Goal: Task Accomplishment & Management: Complete application form

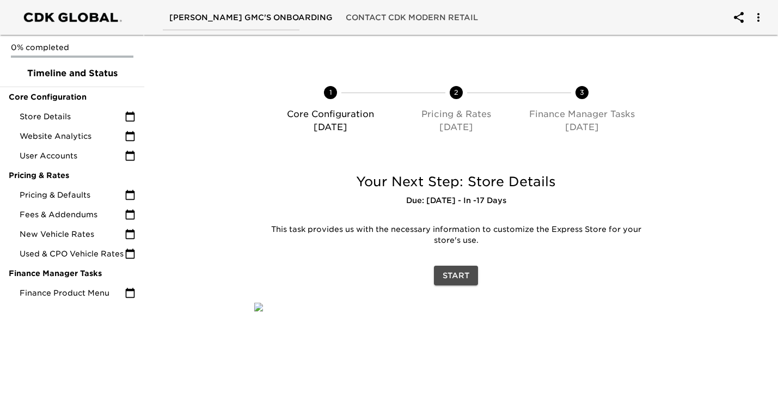
click at [447, 282] on span "Start" at bounding box center [456, 276] width 27 height 14
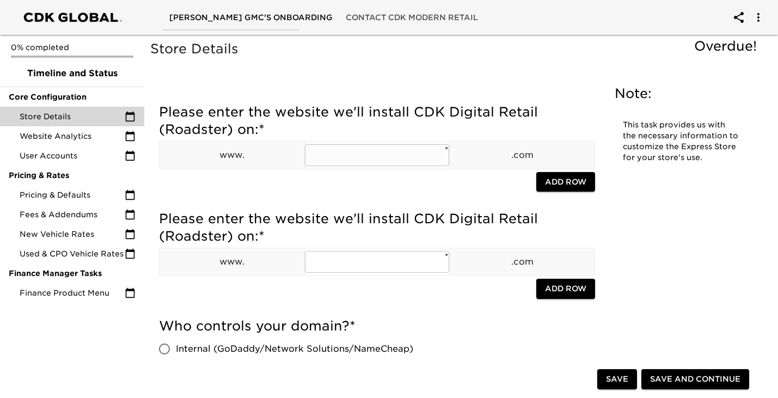
click at [371, 155] on input "text" at bounding box center [377, 155] width 145 height 22
type input "[DOMAIN_NAME]"
click at [383, 182] on div at bounding box center [347, 183] width 377 height 22
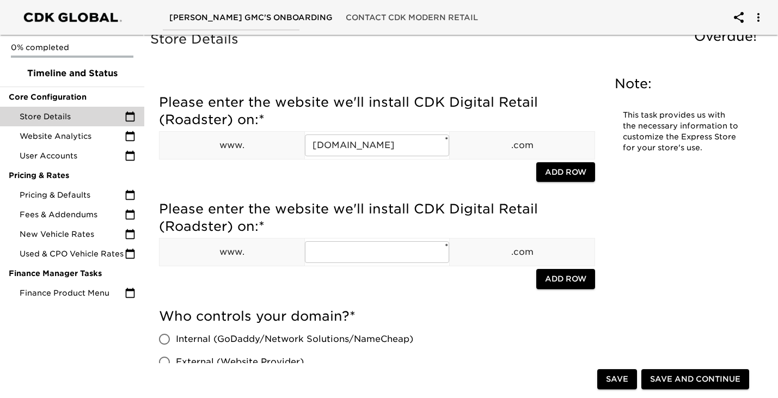
scroll to position [11, 0]
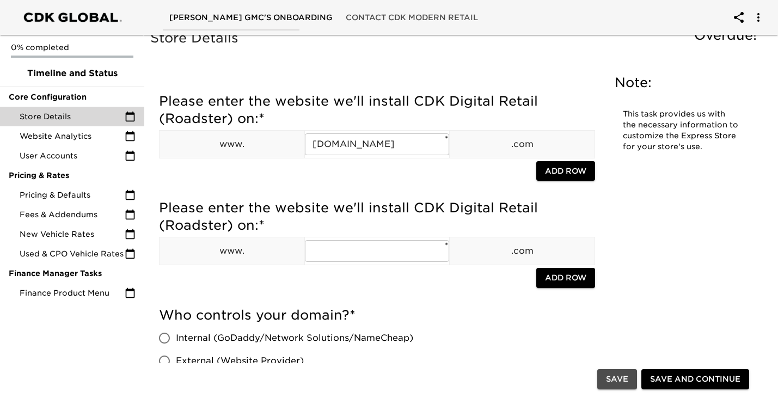
click at [621, 374] on span "Save" at bounding box center [617, 380] width 22 height 14
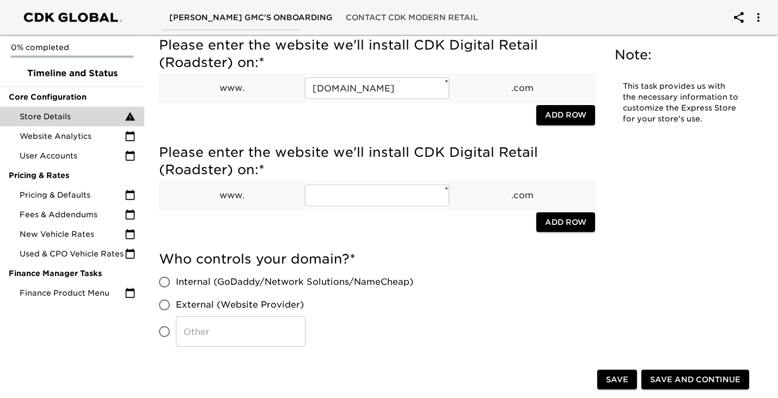
scroll to position [198, 0]
click at [170, 284] on input "Internal (GoDaddy/Network Solutions/NameCheap)" at bounding box center [164, 281] width 23 height 23
radio input "true"
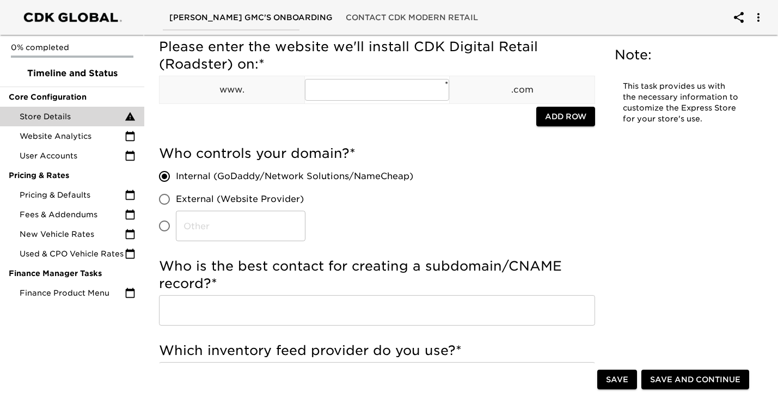
scroll to position [315, 0]
click at [247, 309] on input "text" at bounding box center [377, 310] width 436 height 30
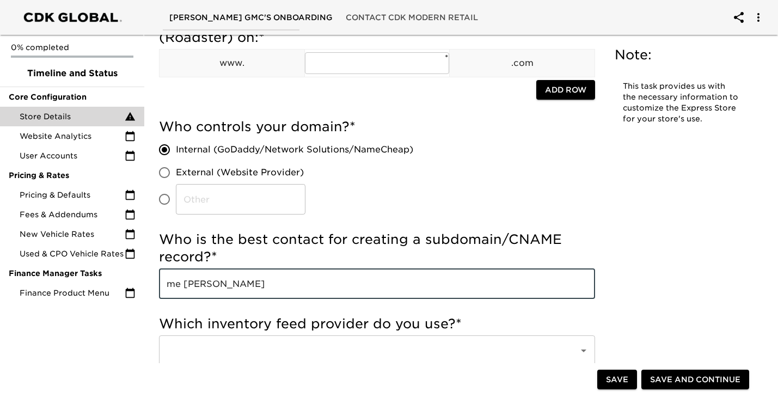
scroll to position [343, 0]
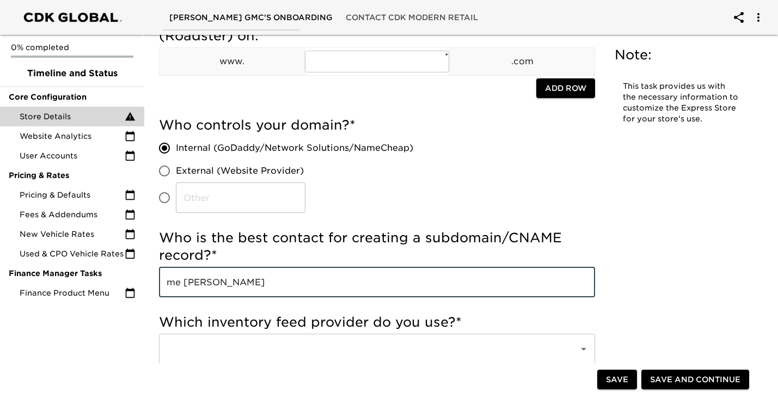
type input "me [PERSON_NAME]"
click at [246, 352] on input "text" at bounding box center [362, 349] width 396 height 21
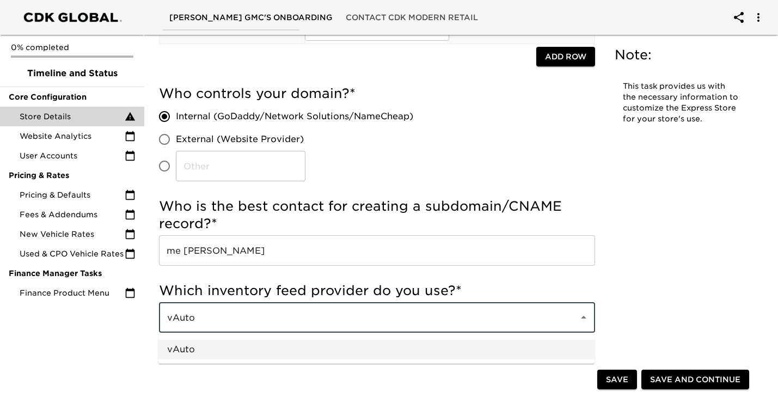
scroll to position [378, 0]
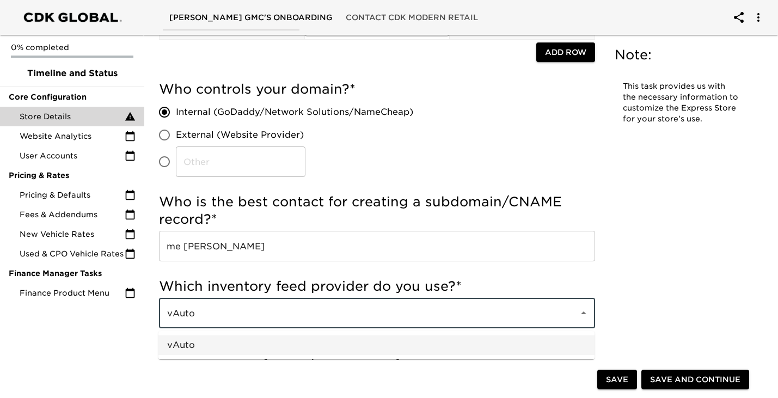
click at [216, 348] on li "vAuto" at bounding box center [376, 345] width 436 height 20
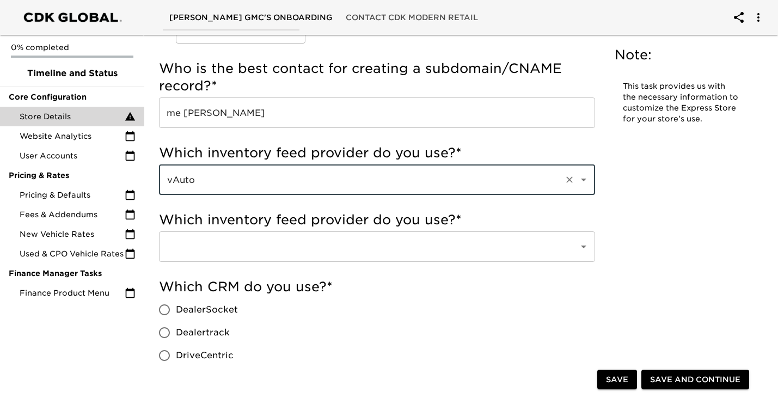
type input "vAuto"
click at [221, 246] on input "text" at bounding box center [362, 246] width 396 height 21
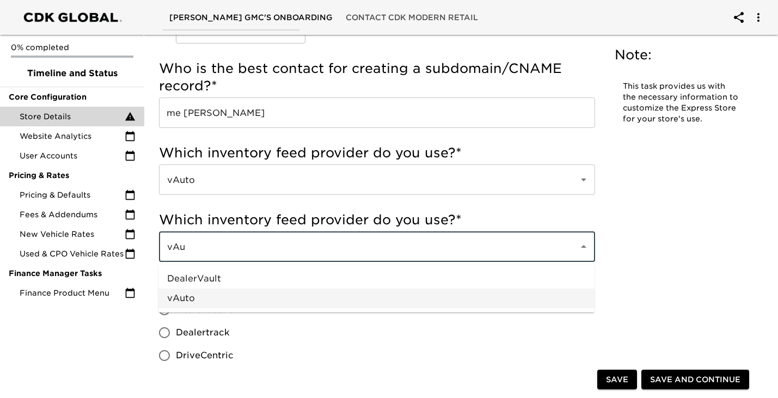
click at [185, 301] on li "vAuto" at bounding box center [376, 299] width 436 height 20
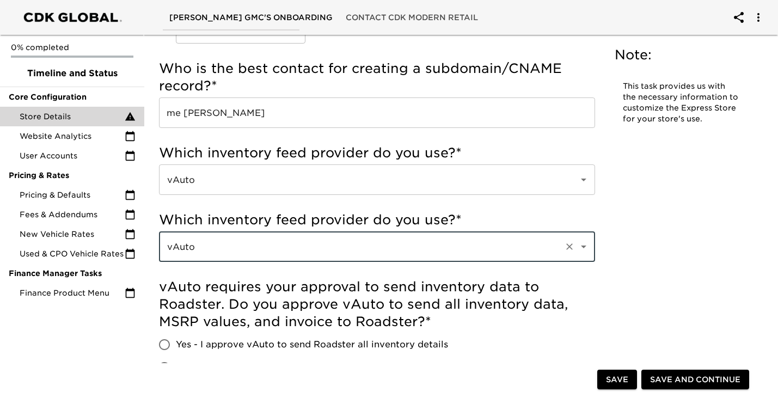
scroll to position [564, 0]
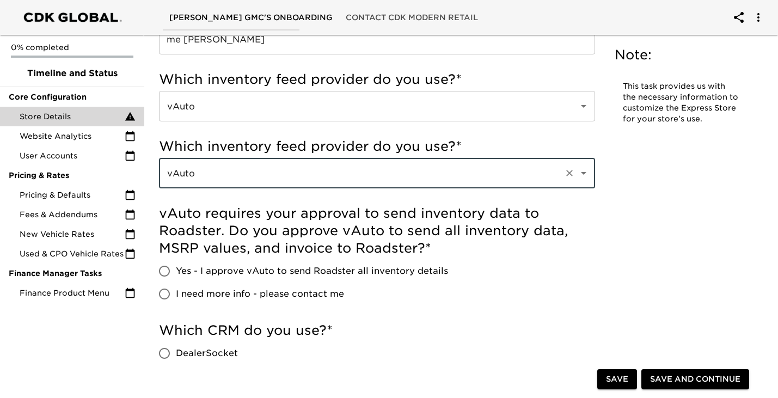
type input "vAuto"
click at [161, 271] on input "Yes - I approve vAuto to send Roadster all inventory details" at bounding box center [164, 271] width 23 height 23
radio input "true"
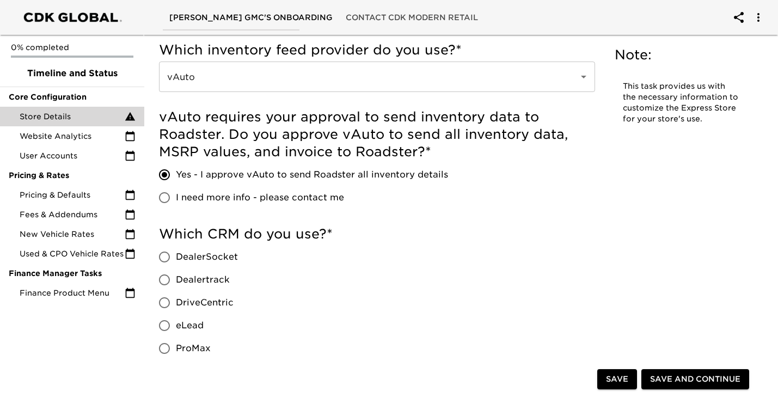
scroll to position [664, 0]
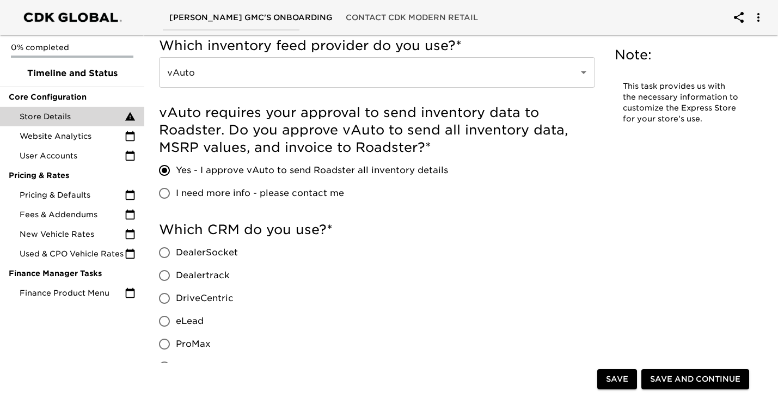
click at [162, 325] on input "eLead" at bounding box center [164, 321] width 23 height 23
radio input "true"
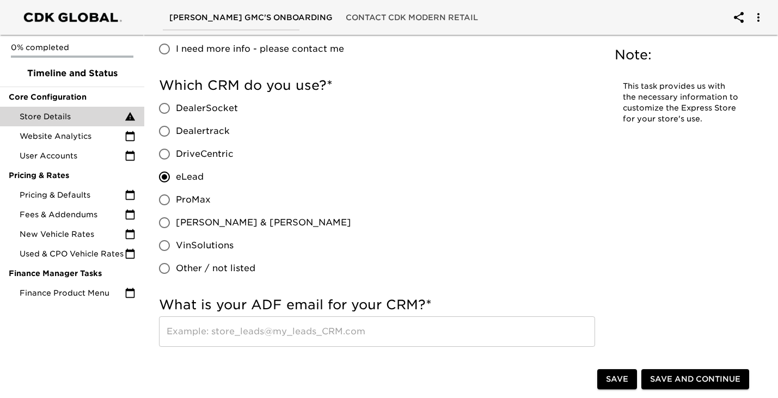
scroll to position [810, 0]
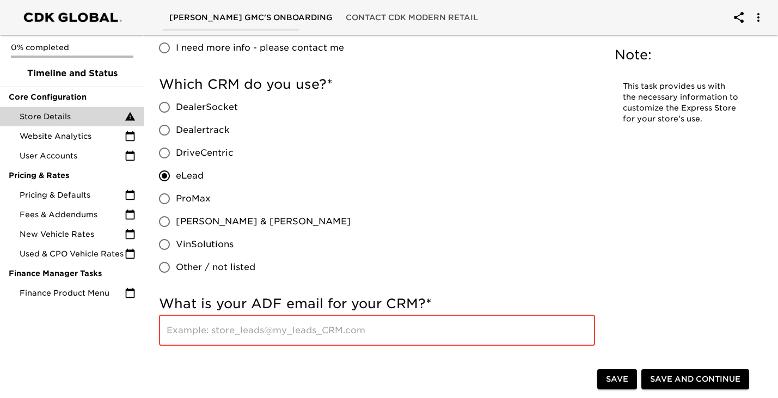
click at [248, 331] on input "text" at bounding box center [377, 330] width 436 height 30
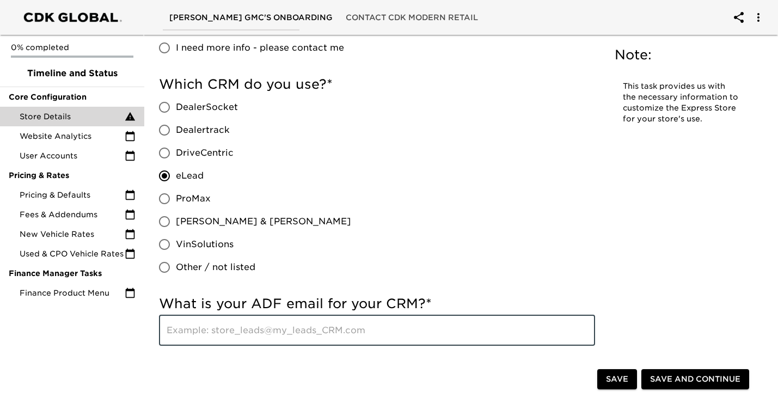
paste input "Upload caydence photos google, try to get off buick-- Firesticks on tv remove c…"
type input "Upload caydence photos google, try to get off buick-- Firesticks on tv remove c…"
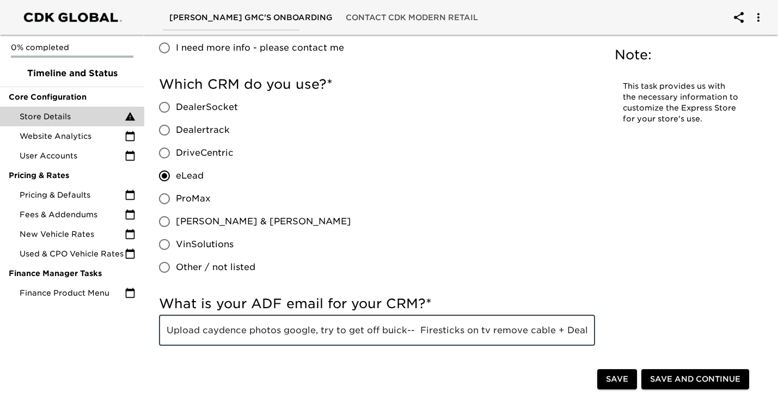
scroll to position [0, 127]
click at [392, 333] on input "Upload caydence photos google, try to get off buick-- Firesticks on tv remove c…" at bounding box center [377, 330] width 436 height 30
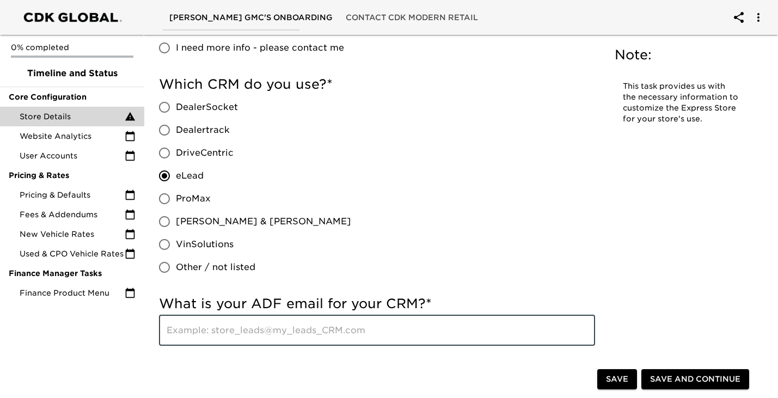
scroll to position [0, 0]
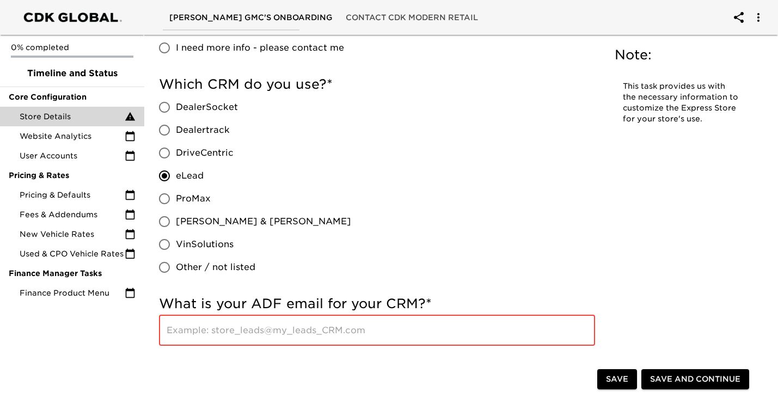
click at [290, 329] on input "text" at bounding box center [377, 330] width 436 height 30
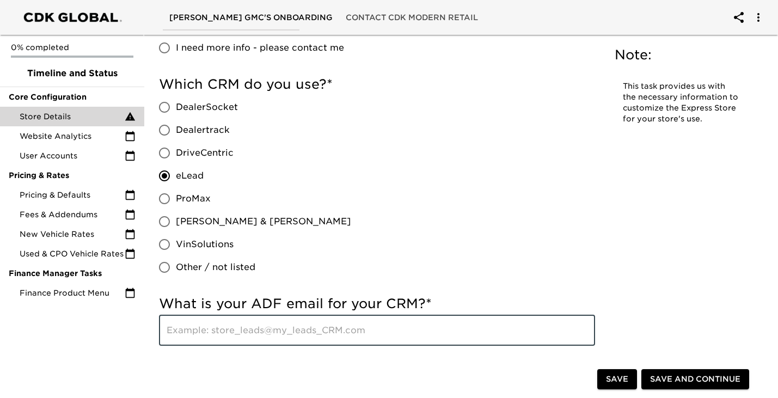
paste input "[EMAIL_ADDRESS][DOMAIN_NAME]"
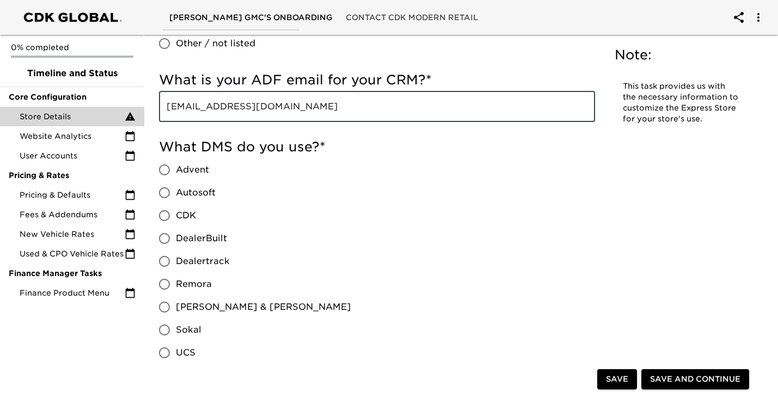
scroll to position [1039, 0]
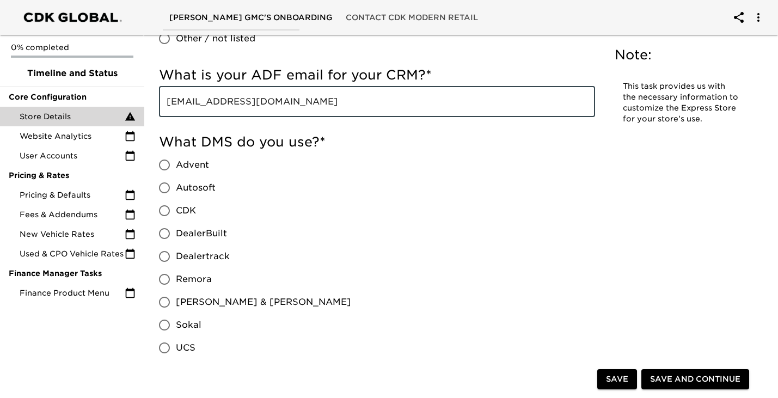
type input "[EMAIL_ADDRESS][DOMAIN_NAME]"
click at [161, 212] on input "CDK" at bounding box center [164, 210] width 23 height 23
radio input "true"
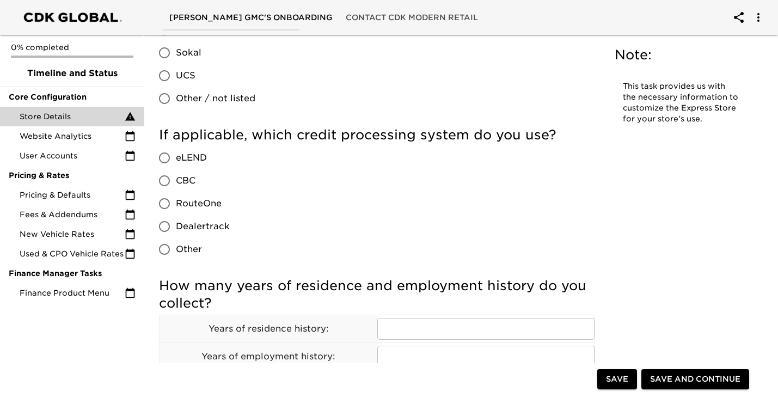
scroll to position [1311, 0]
click at [161, 204] on input "RouteOne" at bounding box center [164, 203] width 23 height 23
radio input "true"
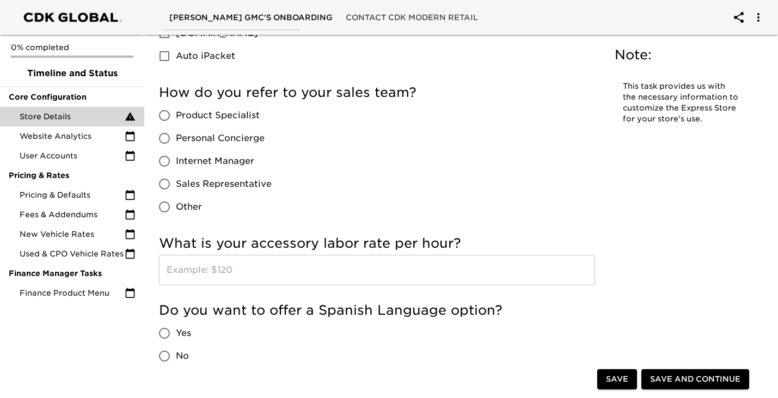
scroll to position [1956, 0]
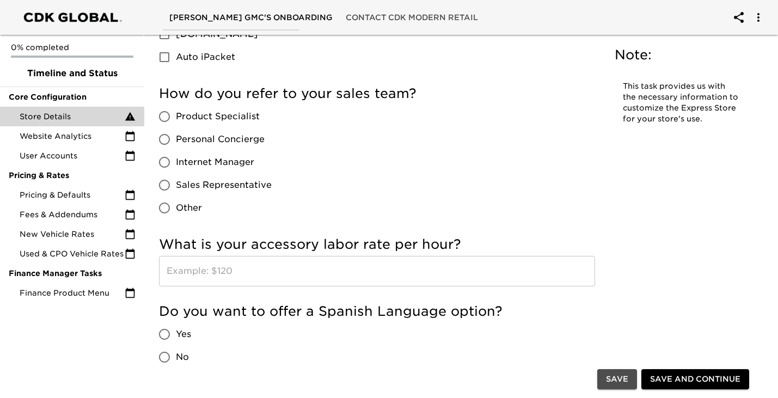
click at [614, 376] on span "Save" at bounding box center [617, 380] width 22 height 14
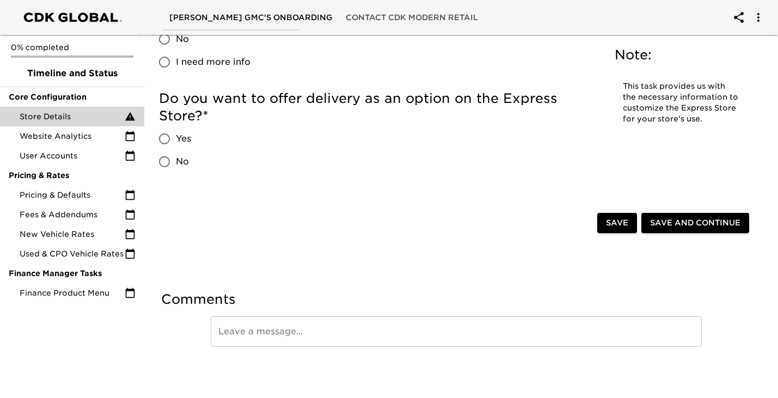
scroll to position [2560, 0]
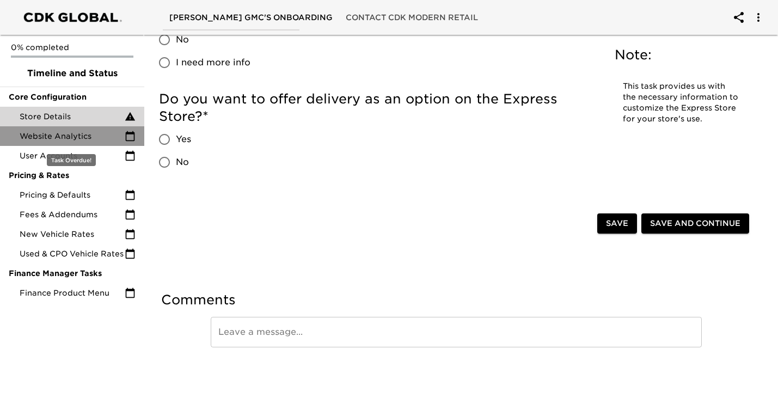
click at [65, 142] on div "Website Analytics" at bounding box center [72, 136] width 144 height 20
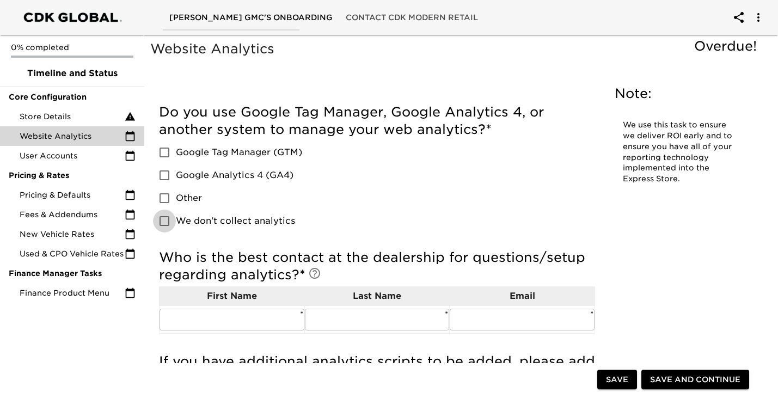
click at [164, 225] on input "We don't collect analytics" at bounding box center [164, 221] width 23 height 23
checkbox input "true"
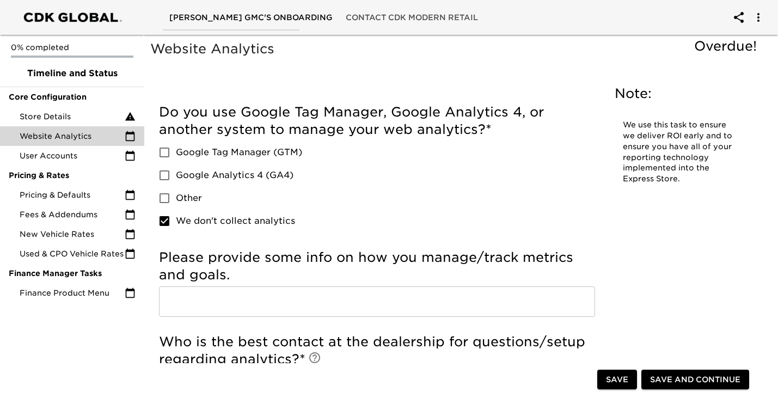
click at [623, 384] on span "Save" at bounding box center [617, 380] width 22 height 14
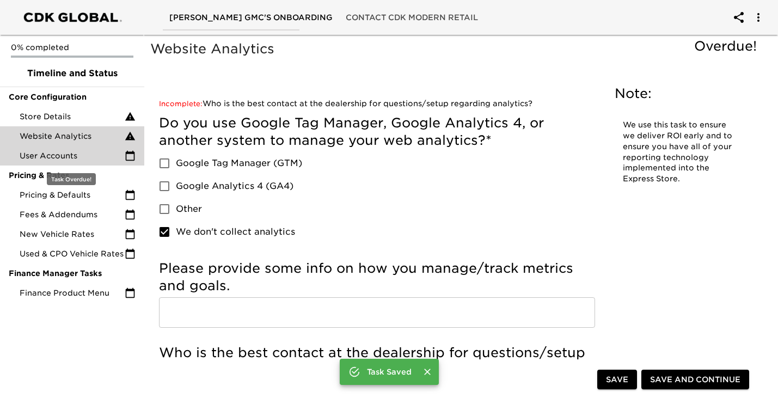
click at [74, 156] on span "User Accounts" at bounding box center [72, 155] width 105 height 11
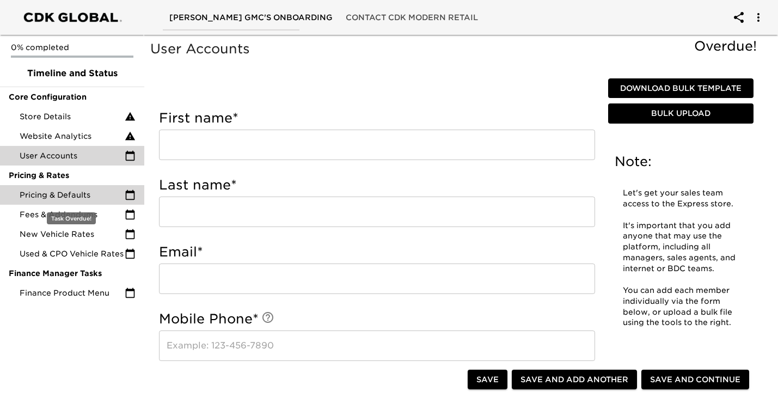
click at [65, 198] on span "Pricing & Defaults" at bounding box center [72, 195] width 105 height 11
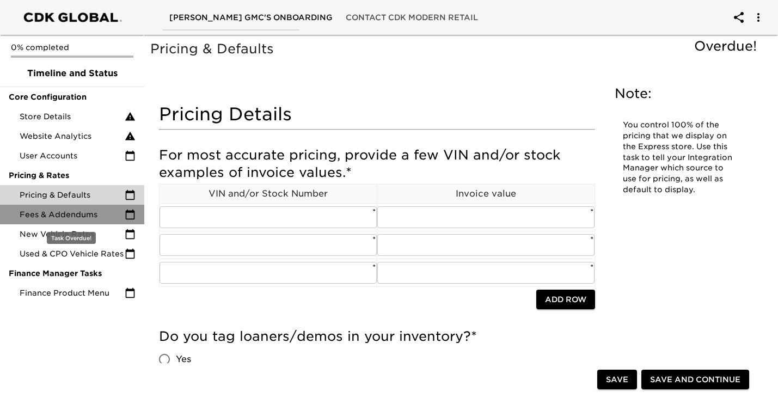
click at [95, 218] on span "Fees & Addendums" at bounding box center [72, 214] width 105 height 11
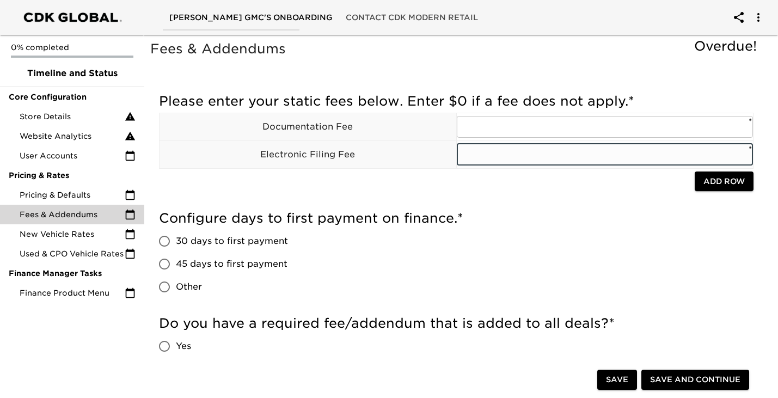
click at [490, 160] on input "text" at bounding box center [605, 155] width 297 height 22
type input "0"
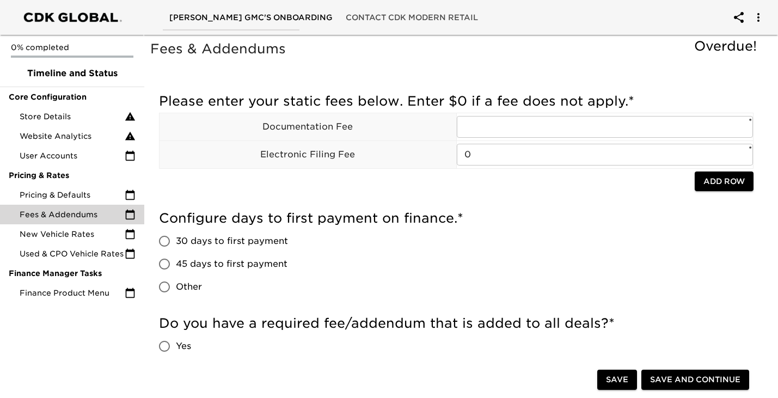
click at [497, 215] on h5 "Configure days to first payment on finance. *" at bounding box center [456, 218] width 595 height 17
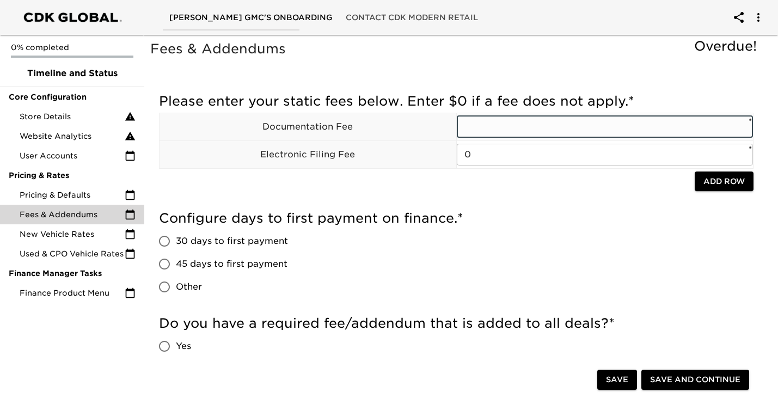
click at [540, 131] on input "text" at bounding box center [605, 127] width 297 height 22
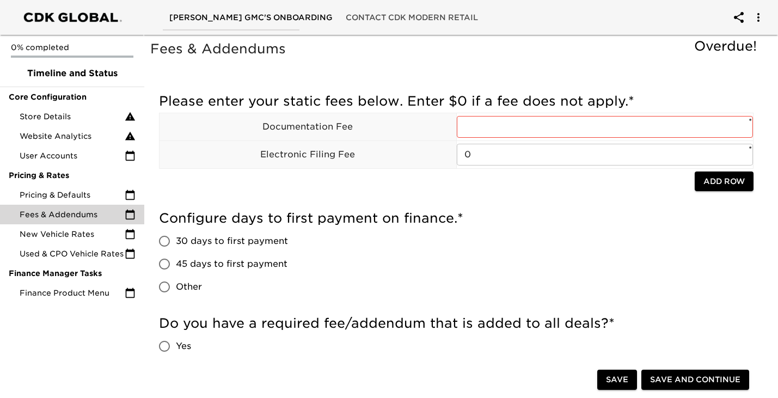
click at [466, 292] on div "Configure days to first payment on finance. * 30 days to first payment 45 days …" at bounding box center [456, 254] width 595 height 89
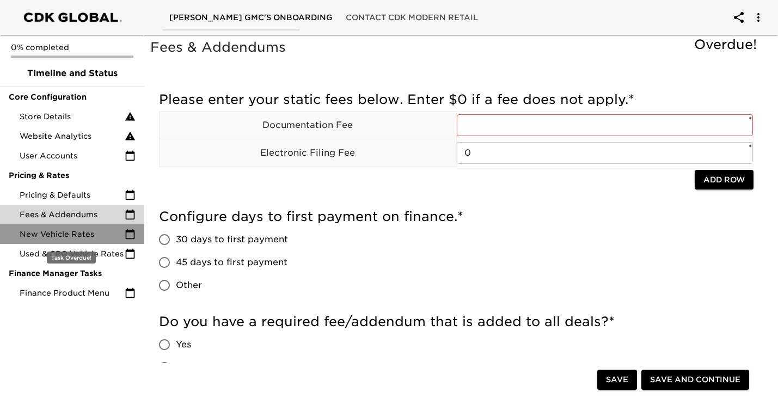
click at [86, 233] on span "New Vehicle Rates" at bounding box center [72, 234] width 105 height 11
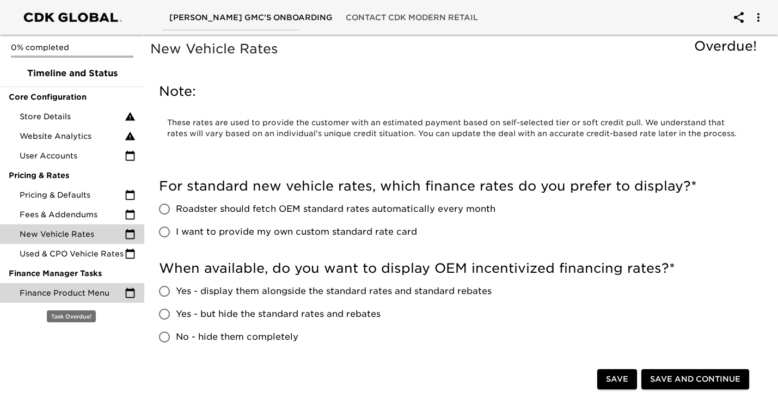
click at [85, 301] on div "Finance Product Menu" at bounding box center [72, 293] width 144 height 20
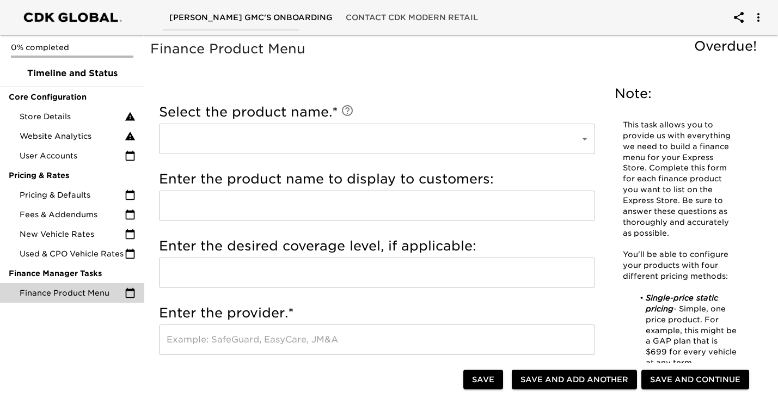
click at [347, 163] on div "Select the product name. * ​ ​" at bounding box center [377, 131] width 436 height 67
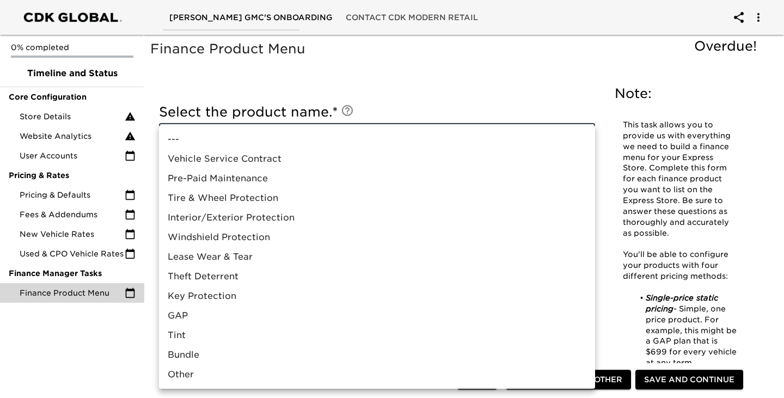
click at [149, 62] on div at bounding box center [392, 199] width 784 height 398
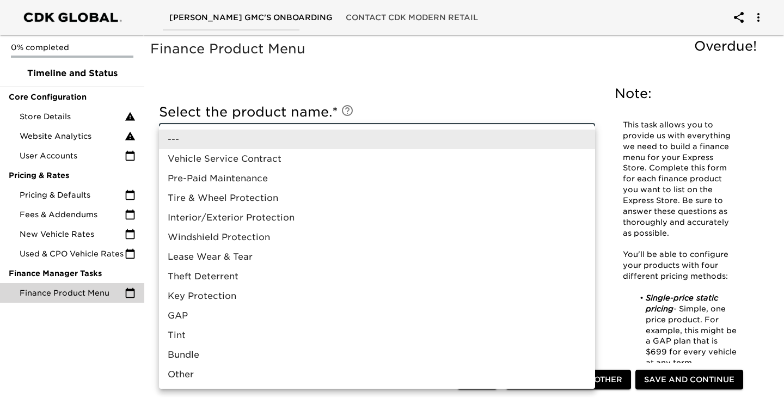
click at [92, 343] on div at bounding box center [392, 199] width 784 height 398
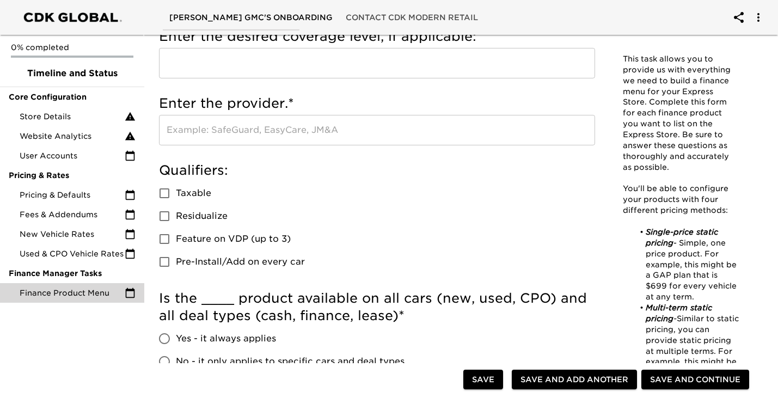
scroll to position [215, 0]
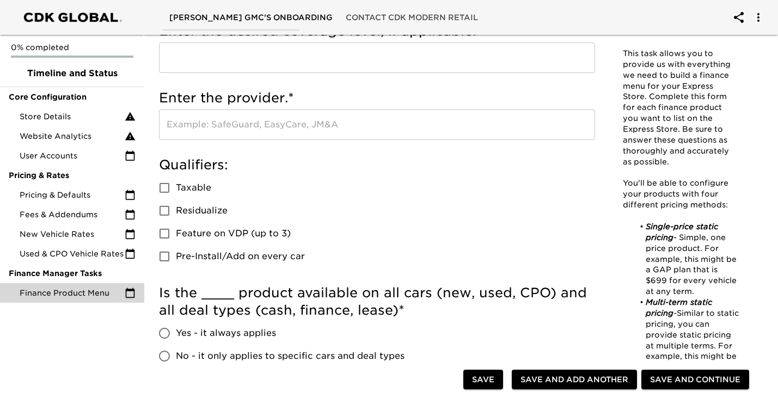
click at [374, 222] on div "Qualifiers: Taxable Residualize Feature on VDP (up to 3) Pre-Install/Add on eve…" at bounding box center [377, 212] width 436 height 112
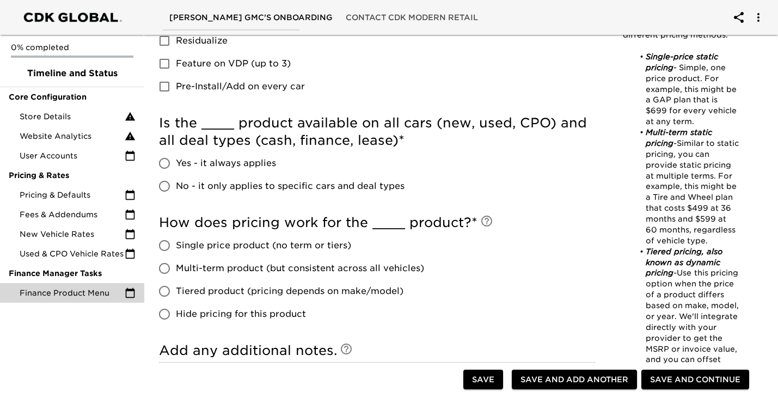
scroll to position [384, 0]
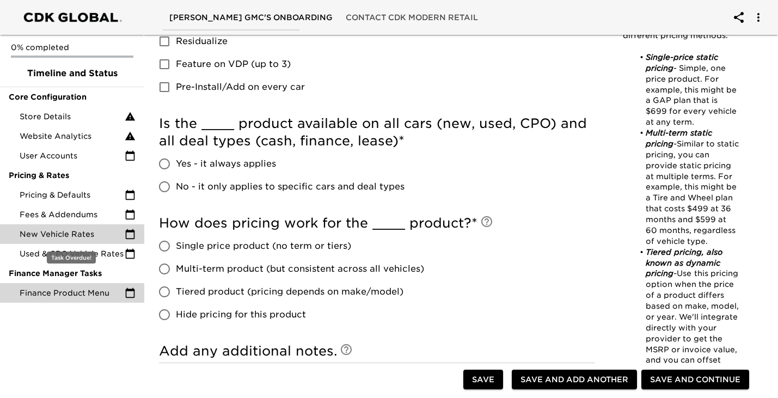
click at [63, 233] on span "New Vehicle Rates" at bounding box center [72, 234] width 105 height 11
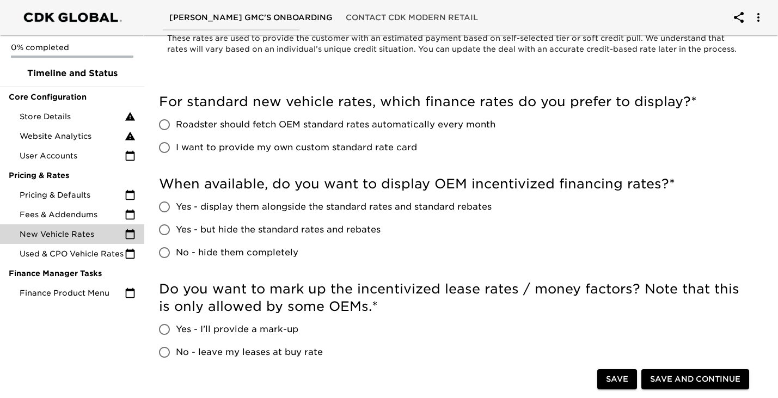
scroll to position [90, 0]
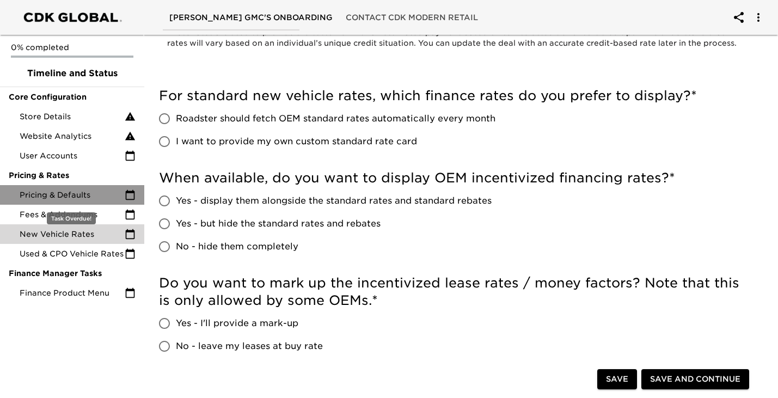
click at [84, 197] on span "Pricing & Defaults" at bounding box center [72, 195] width 105 height 11
